Goal: Find specific page/section: Find specific page/section

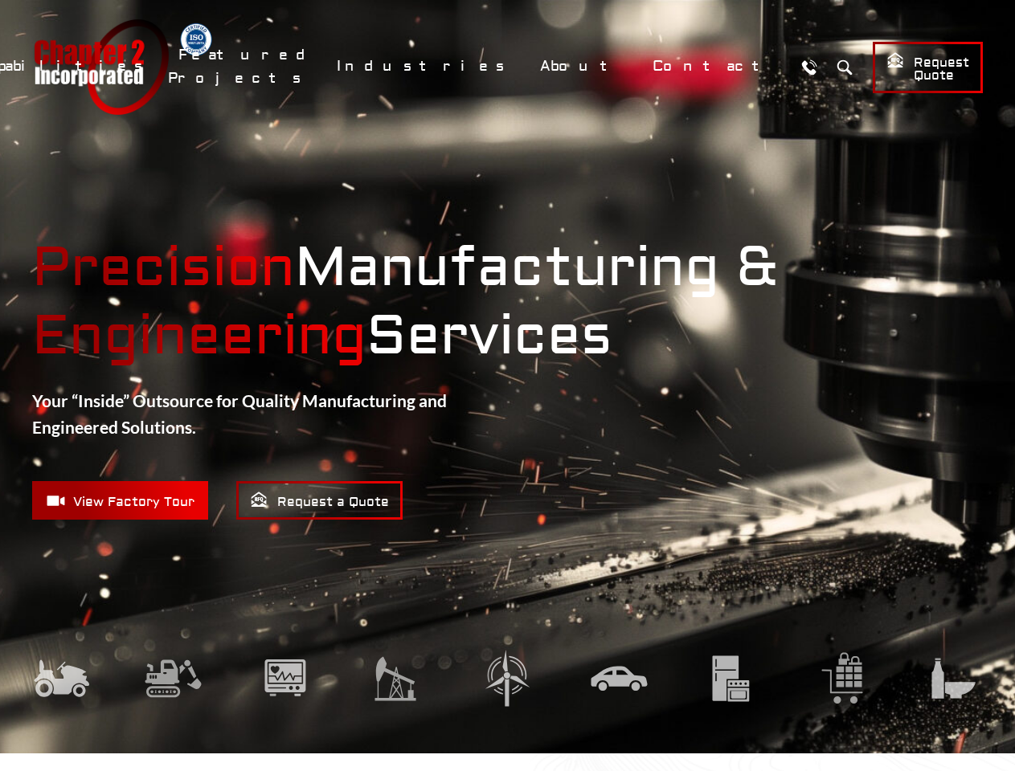
click at [160, 66] on link "Capabilities" at bounding box center [64, 66] width 191 height 35
click at [361, 128] on li "Fabrication & Assembly Assembly Services Welding & Fabrication Services" at bounding box center [247, 127] width 556 height 31
click at [318, 67] on link "Featured Projects" at bounding box center [243, 67] width 150 height 58
click at [634, 66] on link "About" at bounding box center [581, 66] width 104 height 35
click at [829, 67] on button "Search" at bounding box center [844, 67] width 30 height 30
